Goal: Task Accomplishment & Management: Manage account settings

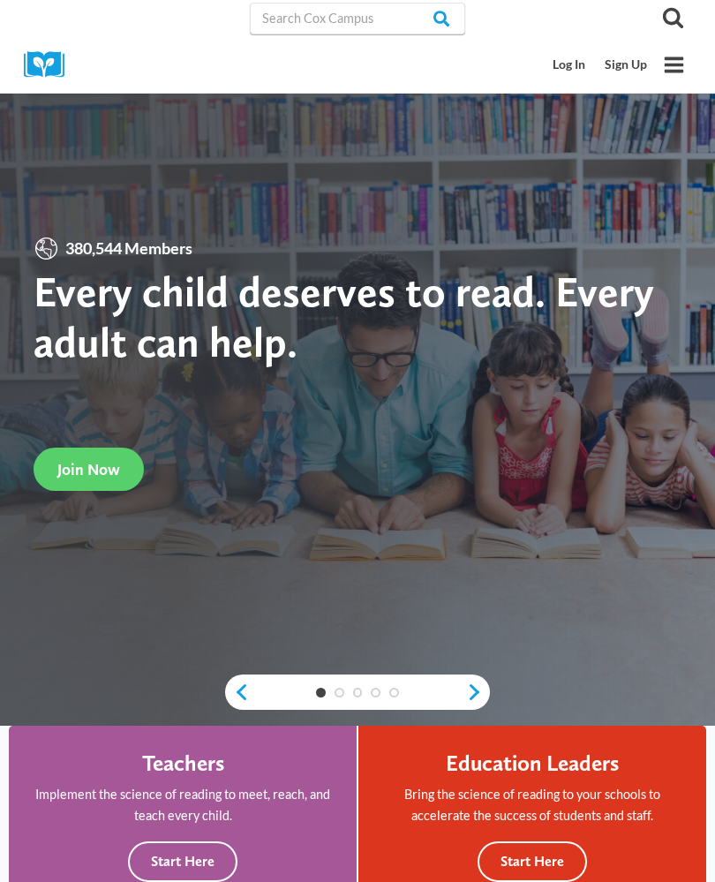
click at [566, 68] on link "Log In" at bounding box center [570, 65] width 52 height 33
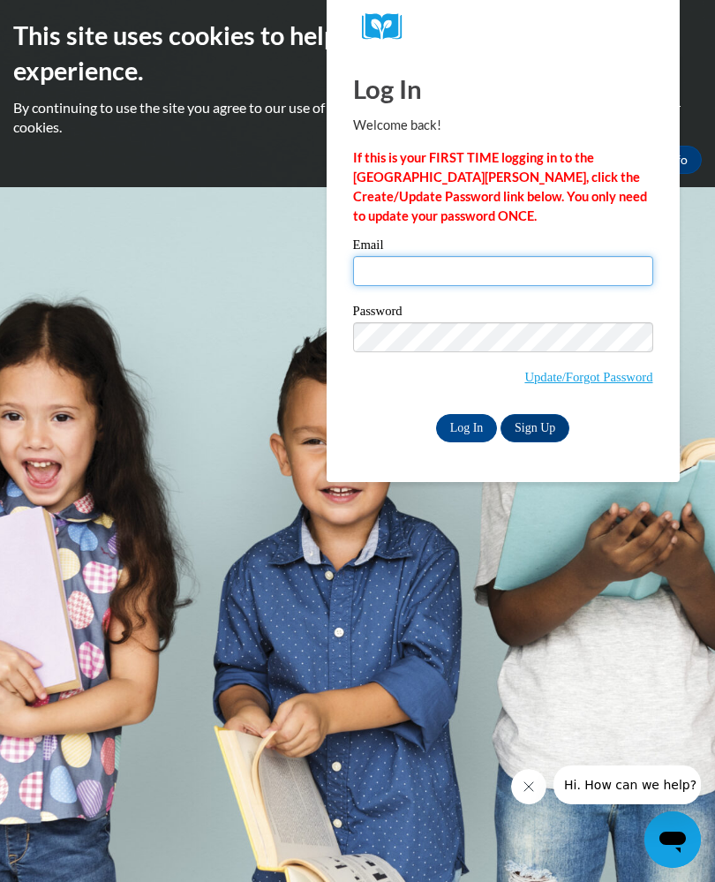
click at [426, 256] on input "Email" at bounding box center [503, 271] width 300 height 30
type input "[EMAIL_ADDRESS][DOMAIN_NAME]"
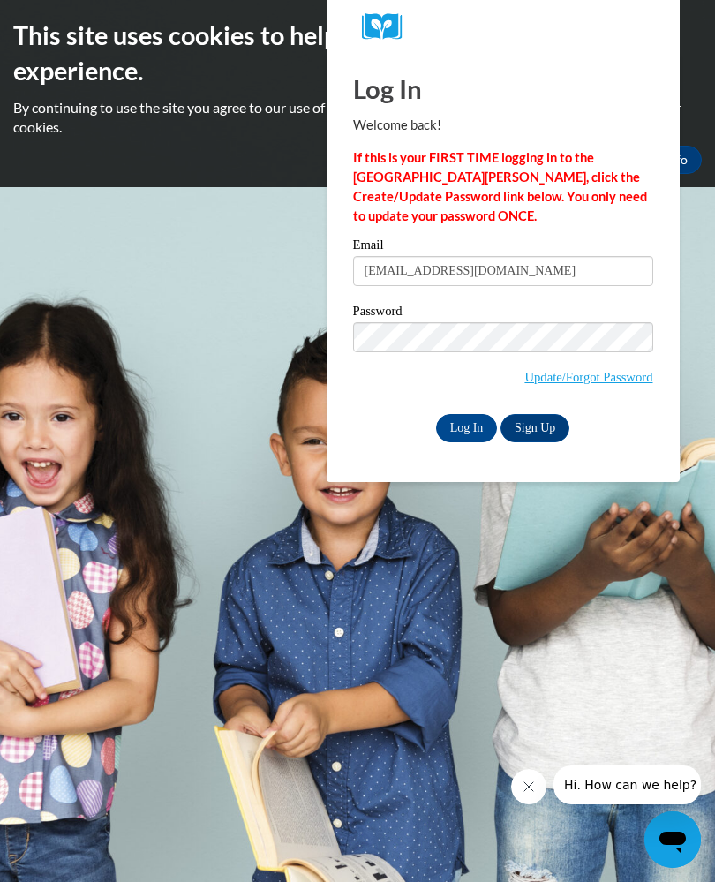
click at [466, 426] on input "Log In" at bounding box center [467, 428] width 62 height 28
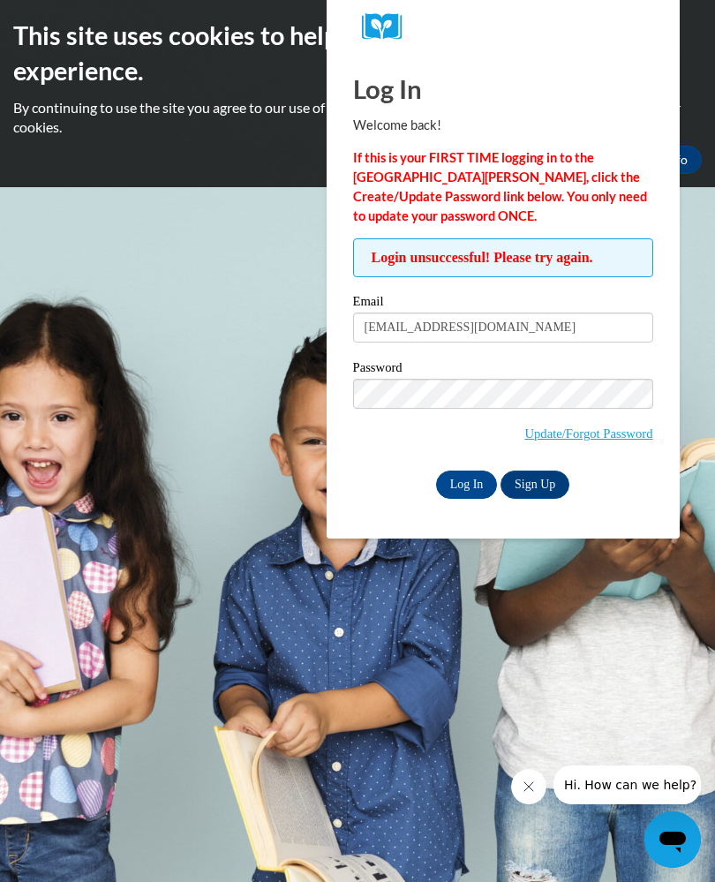
click at [517, 59] on div "Log In Welcome back! If this is your FIRST TIME logging in to the NEW Cox Campu…" at bounding box center [503, 296] width 380 height 486
click at [205, 307] on body "This site uses cookies to help improve your learning experience. By continuing …" at bounding box center [357, 441] width 715 height 882
click at [245, 317] on body "This site uses cookies to help improve your learning experience. By continuing …" at bounding box center [357, 441] width 715 height 882
click at [234, 346] on body "This site uses cookies to help improve your learning experience. By continuing …" at bounding box center [357, 441] width 715 height 882
click at [600, 429] on link "Update/Forgot Password" at bounding box center [589, 433] width 128 height 14
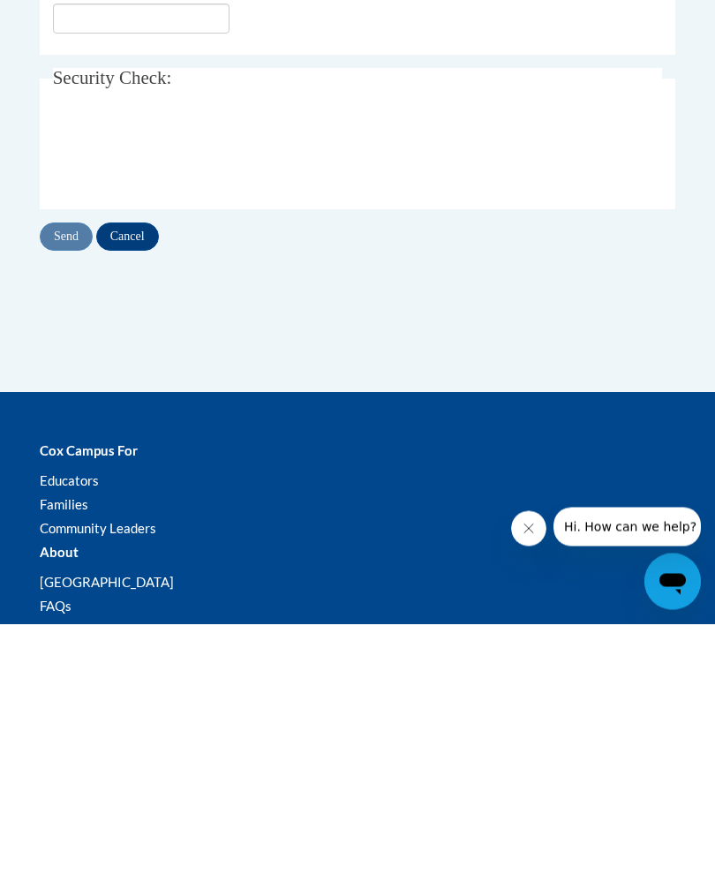
click at [102, 279] on input "Email Address" at bounding box center [141, 277] width 177 height 30
type input "[EMAIL_ADDRESS][DOMAIN_NAME]"
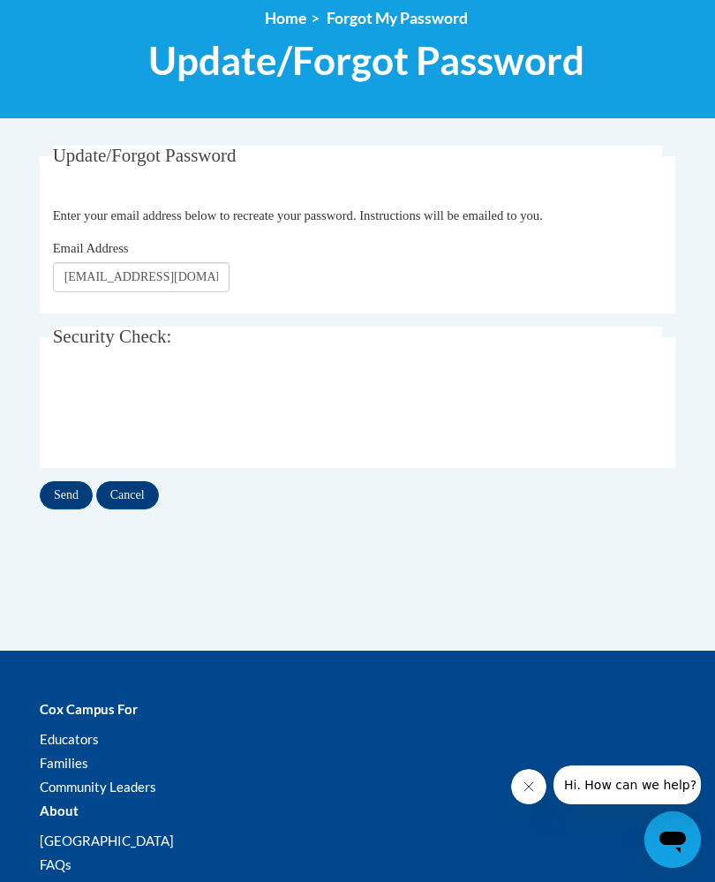
click at [64, 483] on input "Send" at bounding box center [66, 495] width 53 height 28
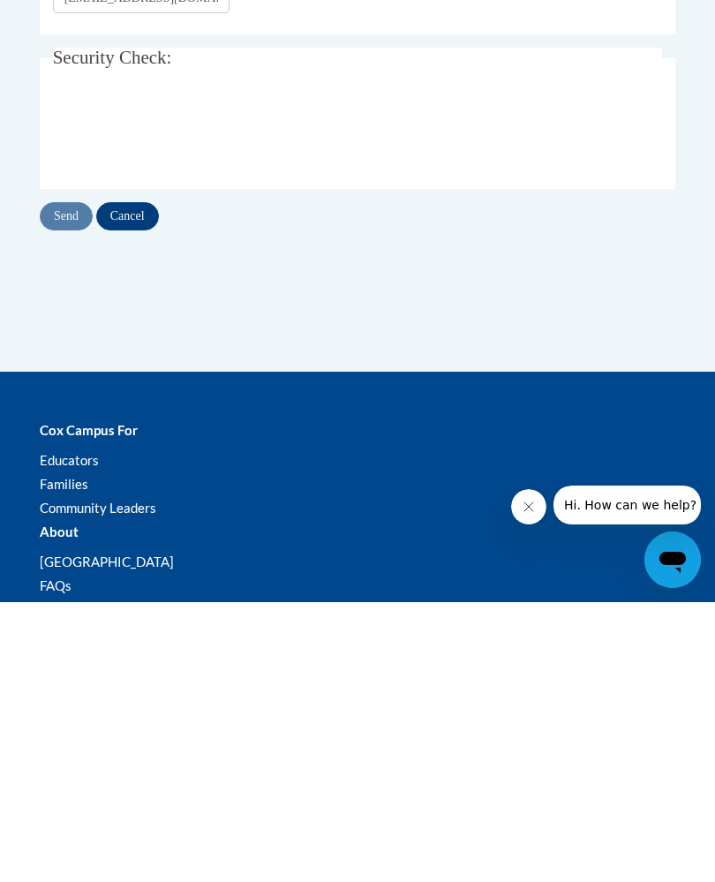
scroll to position [306, 0]
